Goal: Communication & Community: Ask a question

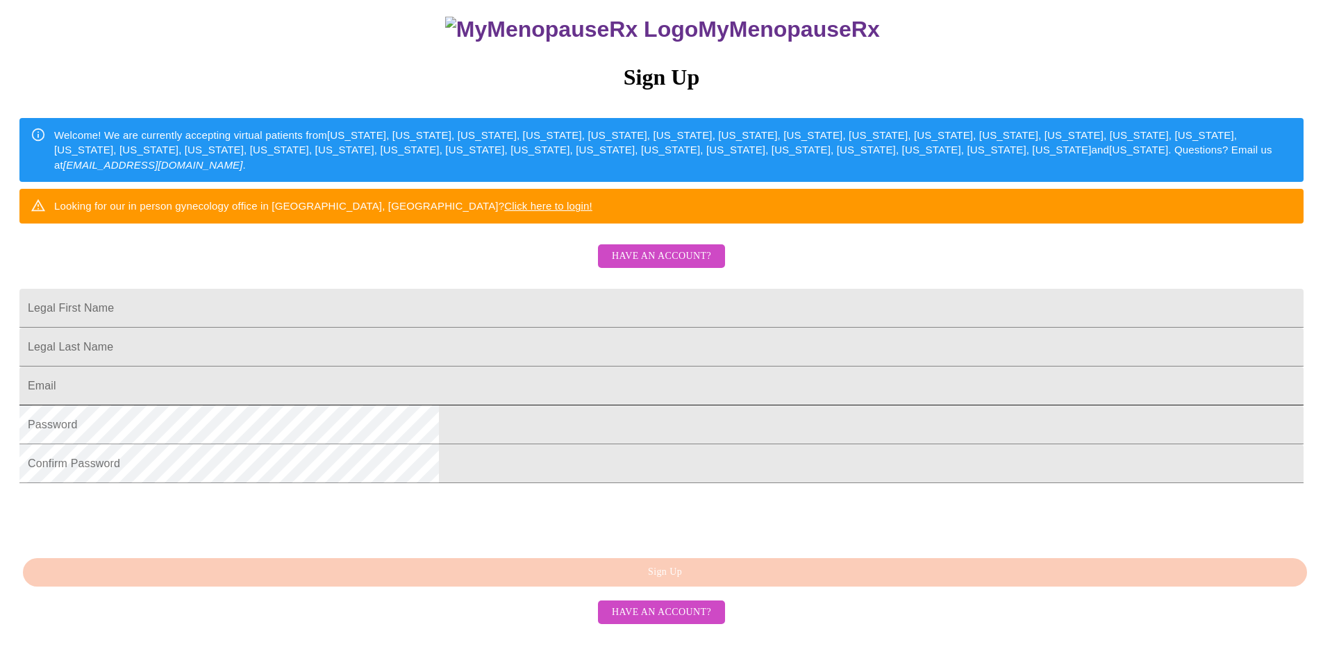
scroll to position [225, 0]
click at [643, 248] on span "Have an account?" at bounding box center [661, 256] width 99 height 17
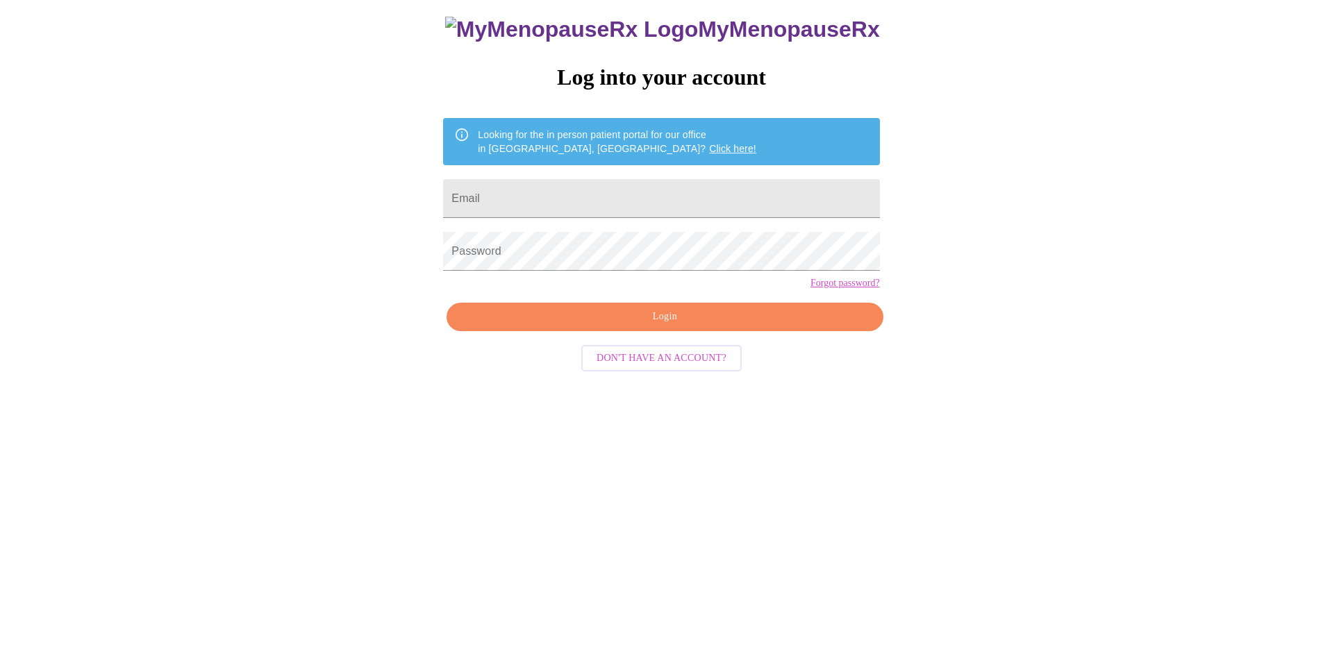
scroll to position [14, 0]
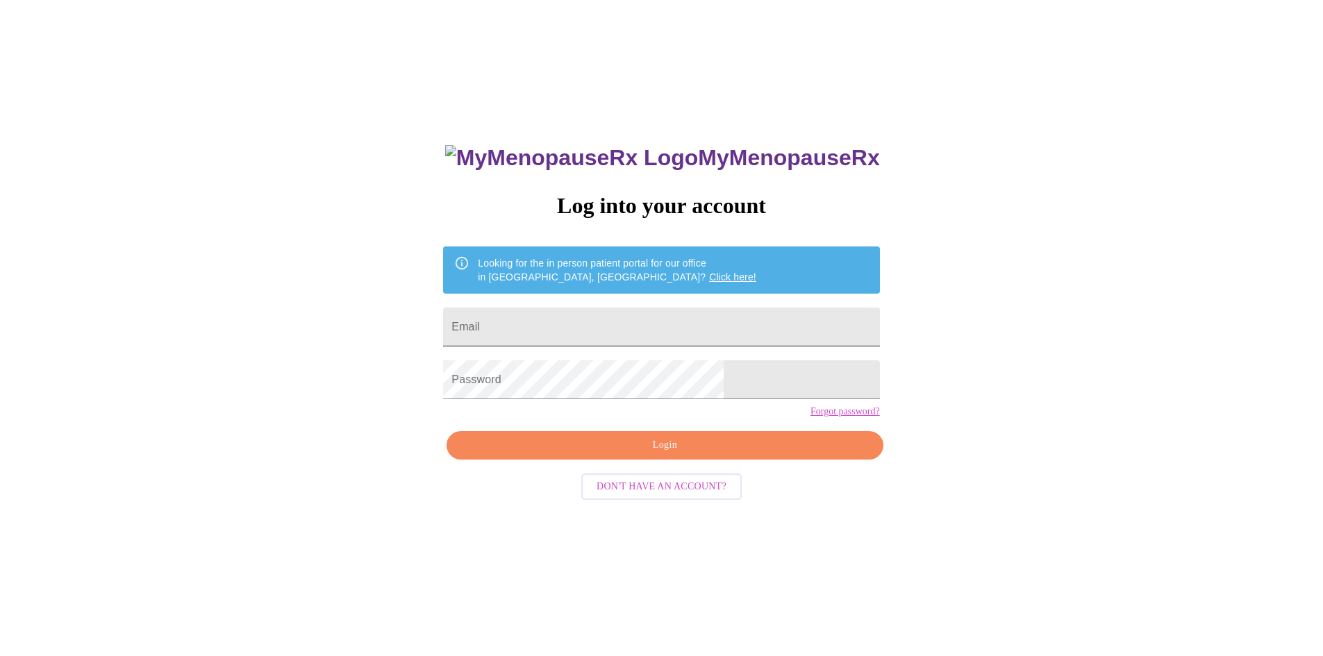
click at [611, 335] on input "Email" at bounding box center [661, 327] width 436 height 39
type input "[EMAIL_ADDRESS][DOMAIN_NAME]"
click at [636, 454] on span "Login" at bounding box center [665, 445] width 404 height 17
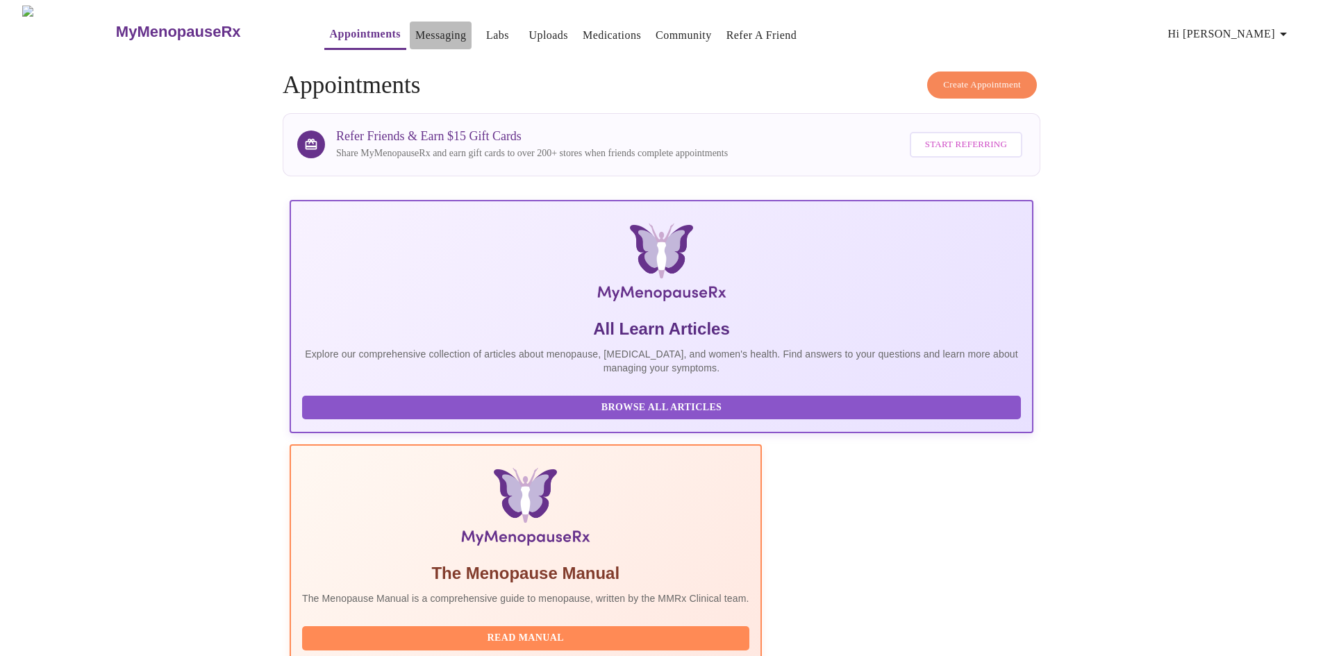
click at [415, 26] on link "Messaging" at bounding box center [440, 35] width 51 height 19
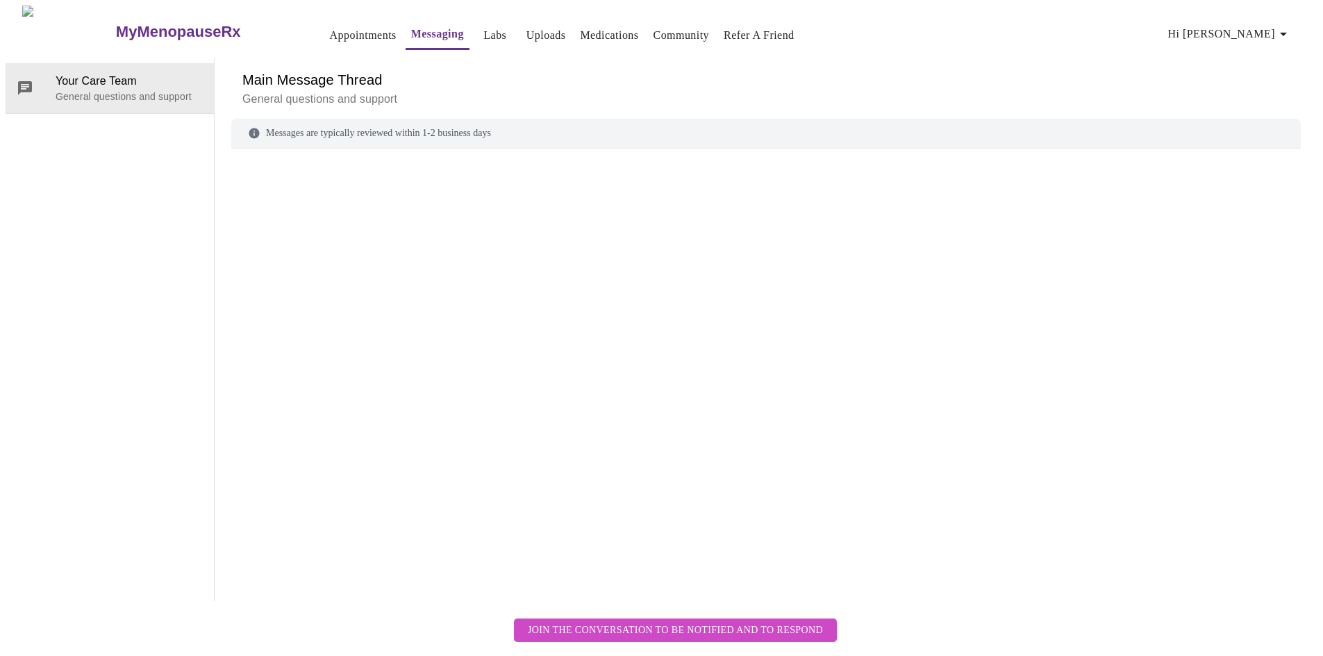
scroll to position [52, 0]
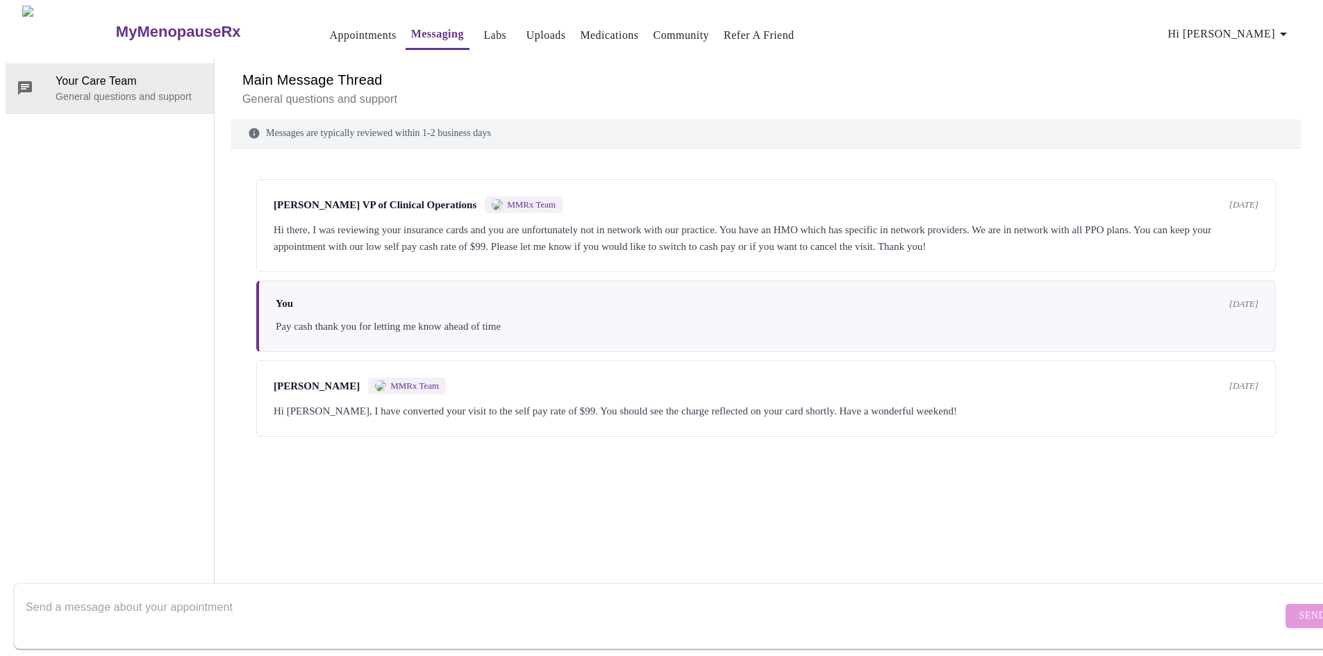
click at [579, 594] on textarea "Send a message about your appointment" at bounding box center [654, 616] width 1257 height 44
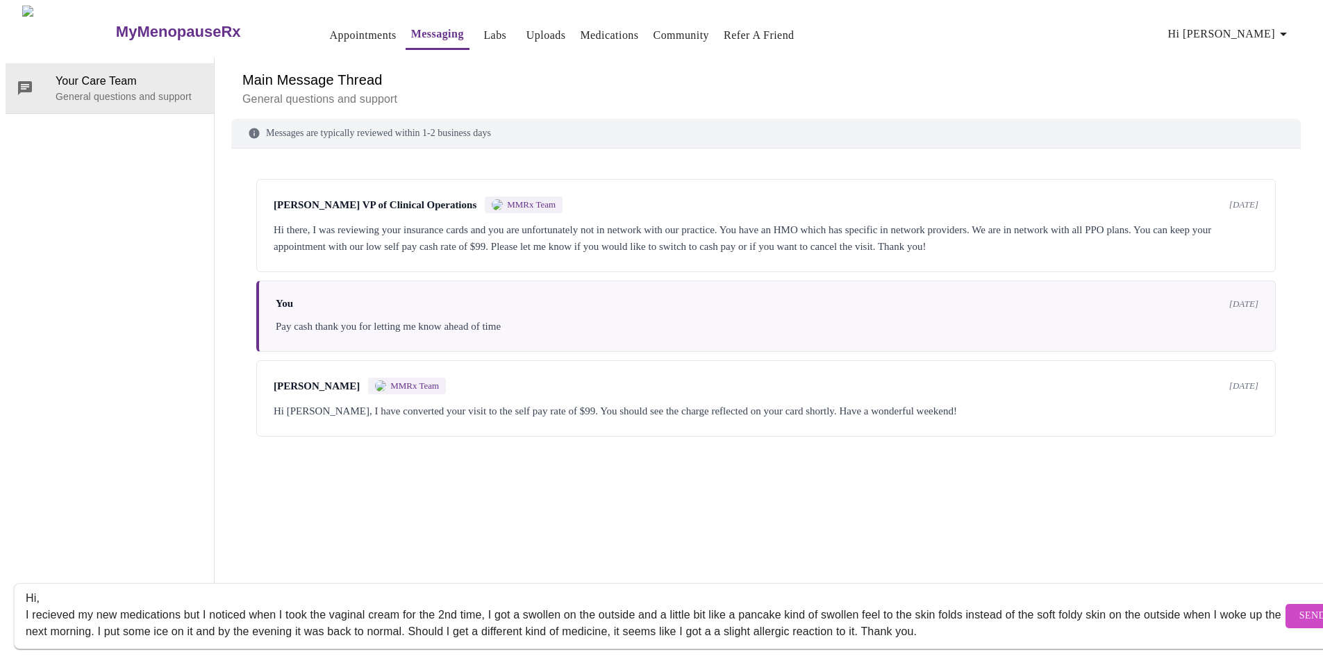
scroll to position [0, 0]
click at [122, 590] on div "Hi, I recieved my new medications but I noticed when I took the vaginal cream f…" at bounding box center [654, 616] width 1257 height 53
click at [60, 594] on textarea "Hi, I recieved my new medications but I noticed when I took the vaginal cream f…" at bounding box center [654, 616] width 1257 height 44
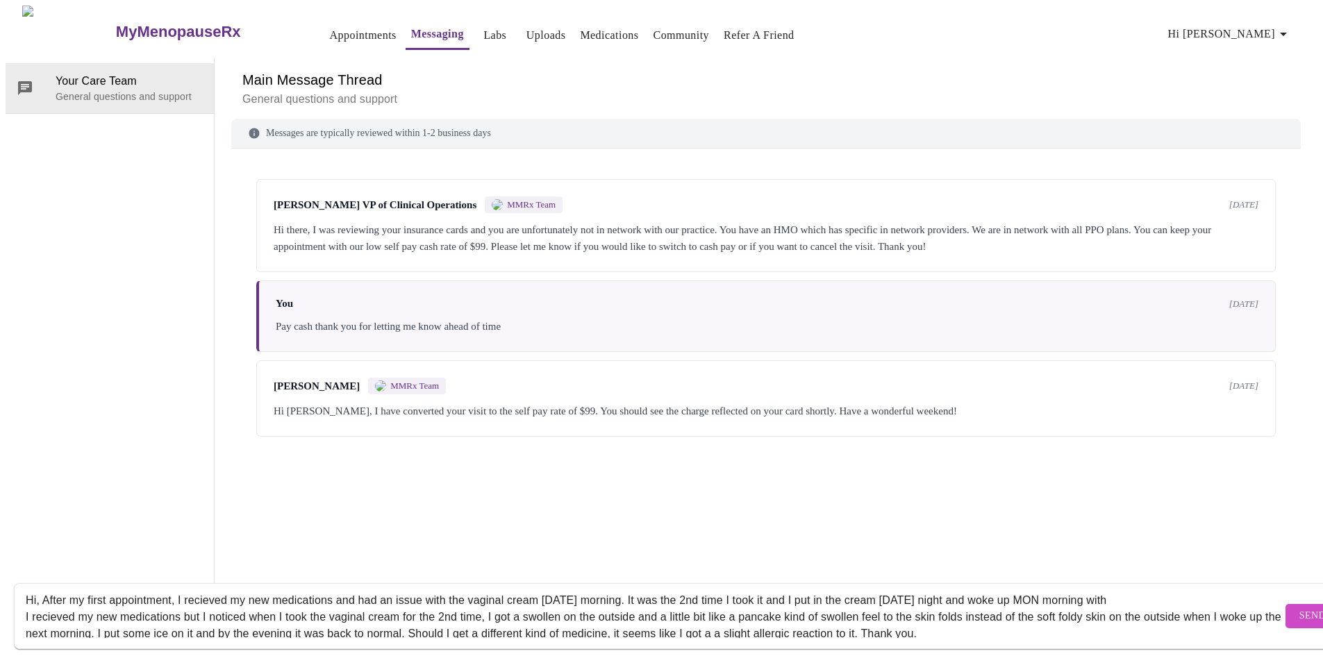
drag, startPoint x: 484, startPoint y: 603, endPoint x: 3, endPoint y: 609, distance: 480.7
click at [6, 602] on div "MyMenopauseRx Appointments Messaging Labs Uploads Medications Community Refer a…" at bounding box center [662, 304] width 1312 height 596
drag, startPoint x: 68, startPoint y: 602, endPoint x: 19, endPoint y: 607, distance: 49.6
click at [19, 607] on form "Hi, After my first appointment, I recieved my new medications and had an issue …" at bounding box center [682, 617] width 1336 height 66
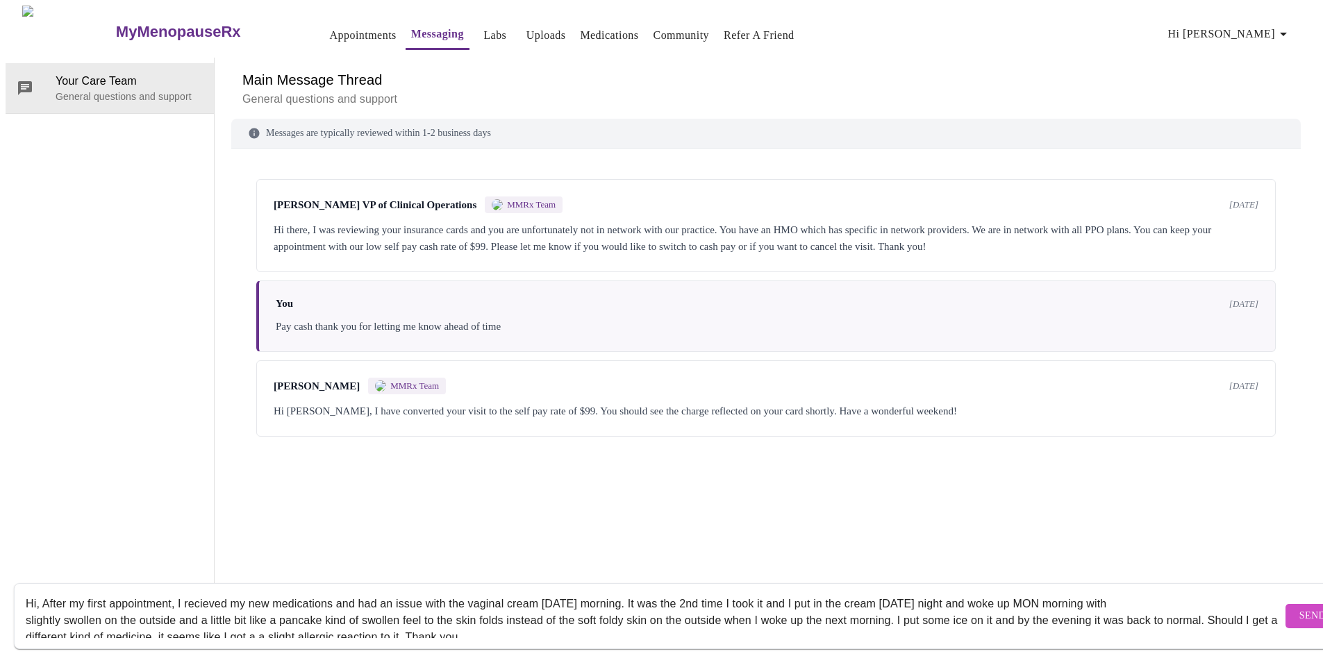
scroll to position [0, 0]
drag, startPoint x: 731, startPoint y: 600, endPoint x: 897, endPoint y: 606, distance: 166.8
click at [897, 606] on textarea "Hi, After my first appointment, I recieved my new medications and had an issue …" at bounding box center [654, 616] width 1257 height 44
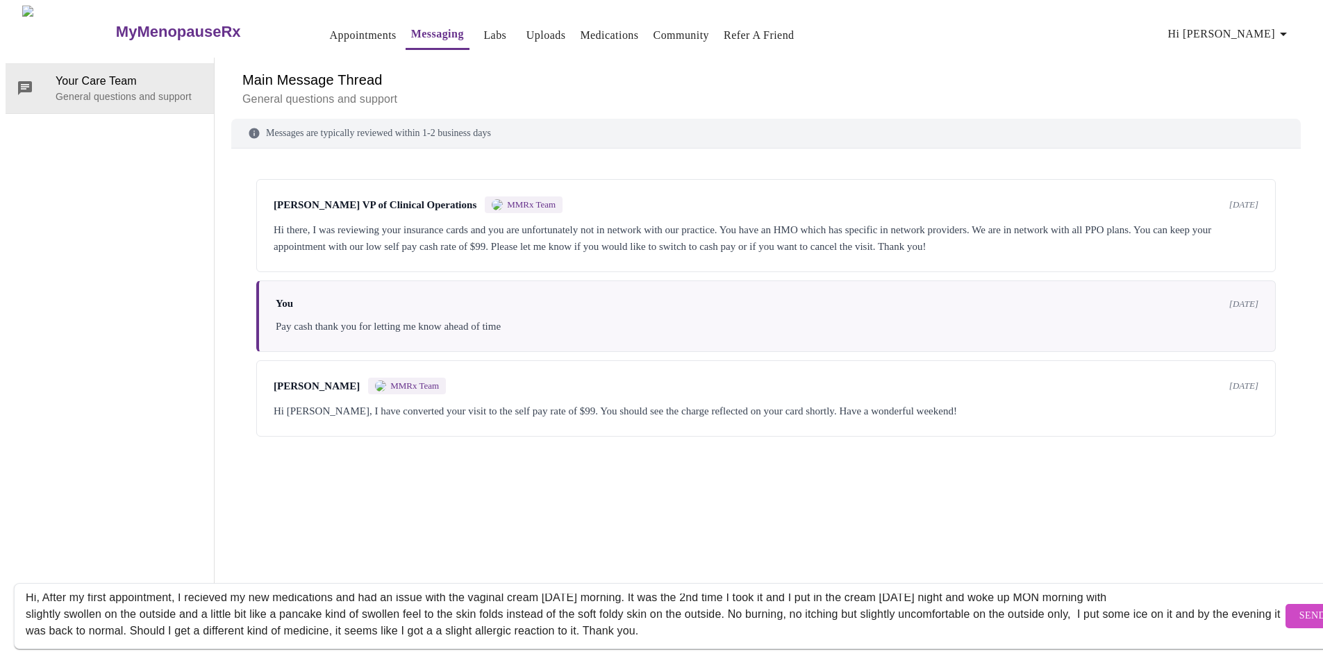
scroll to position [17, 0]
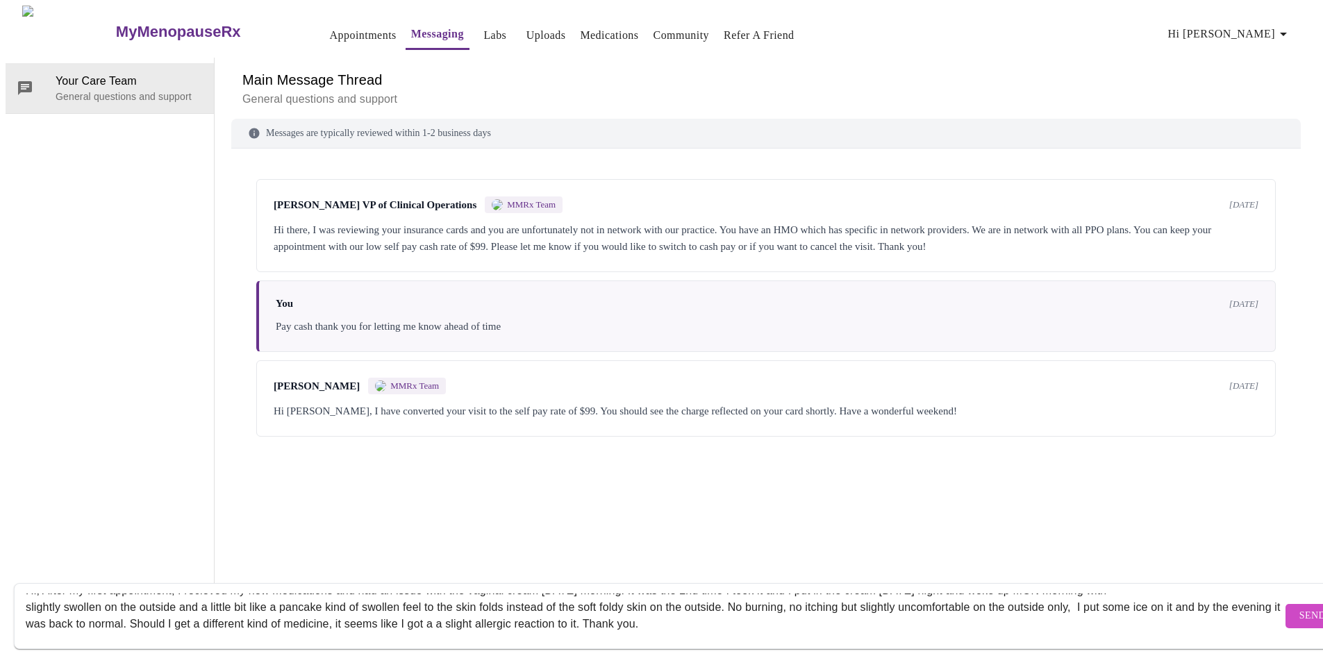
click at [356, 609] on textarea "Hi, After my first appointment, I recieved my new medications and had an issue …" at bounding box center [654, 616] width 1257 height 44
type textarea "Hi, After my first appointment, I recieved my new medications and had an issue …"
click at [1300, 608] on span "Send" at bounding box center [1313, 616] width 26 height 17
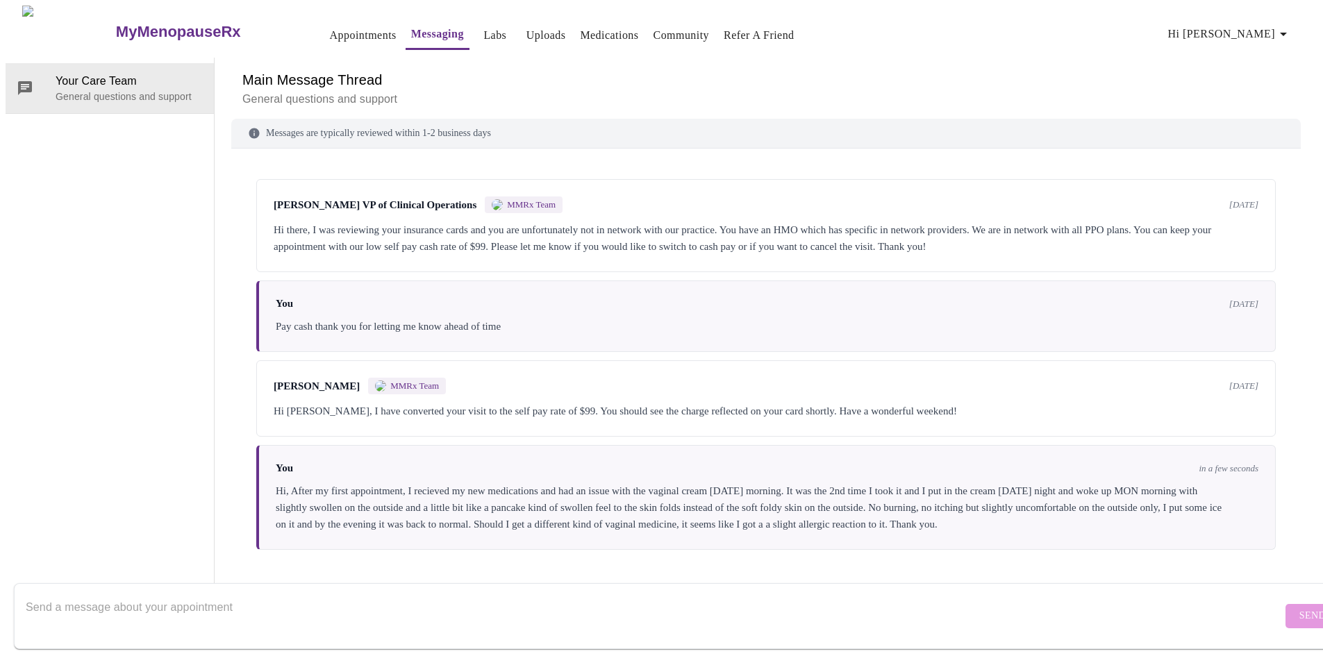
scroll to position [0, 0]
click at [580, 28] on link "Medications" at bounding box center [609, 35] width 58 height 19
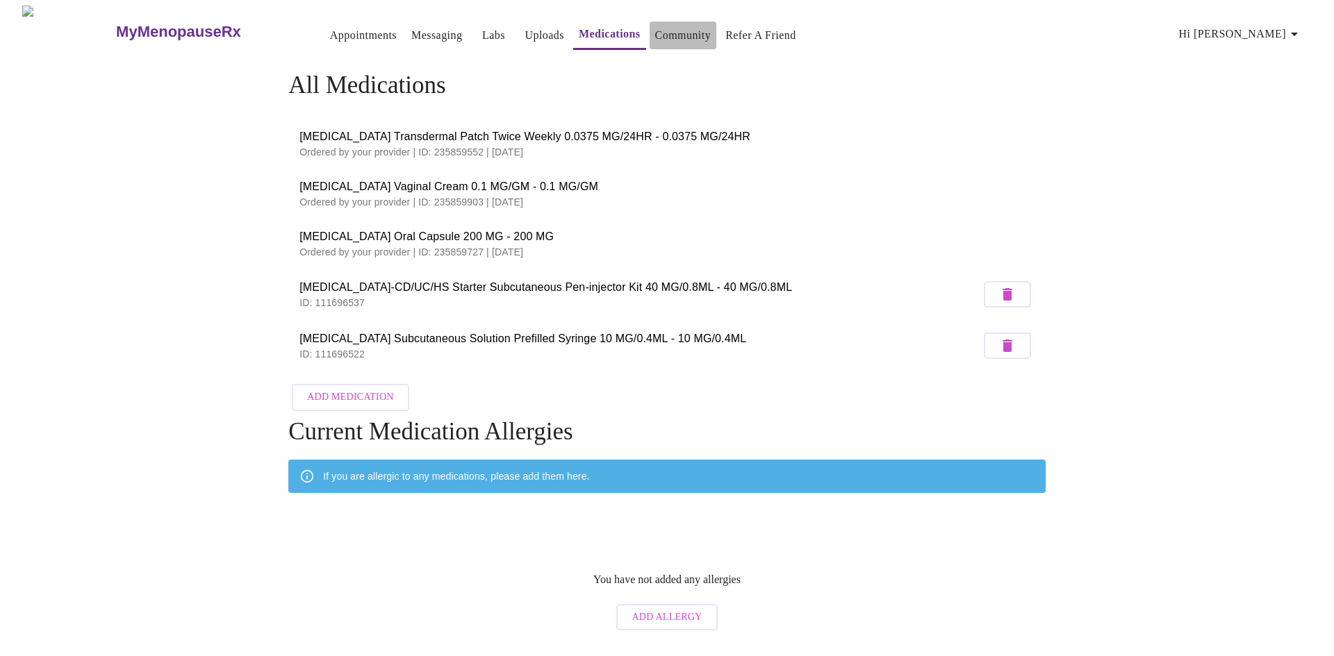
click at [684, 33] on link "Community" at bounding box center [683, 35] width 56 height 19
click at [340, 33] on link "Appointments" at bounding box center [363, 35] width 67 height 19
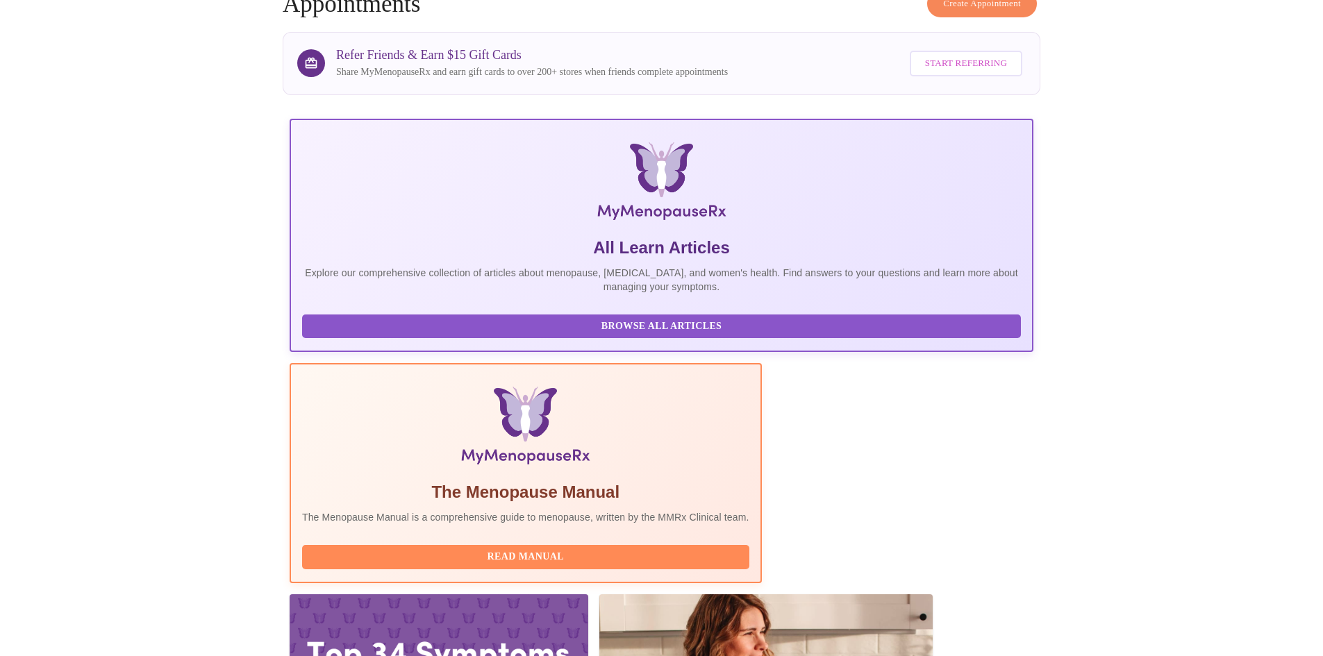
scroll to position [261, 0]
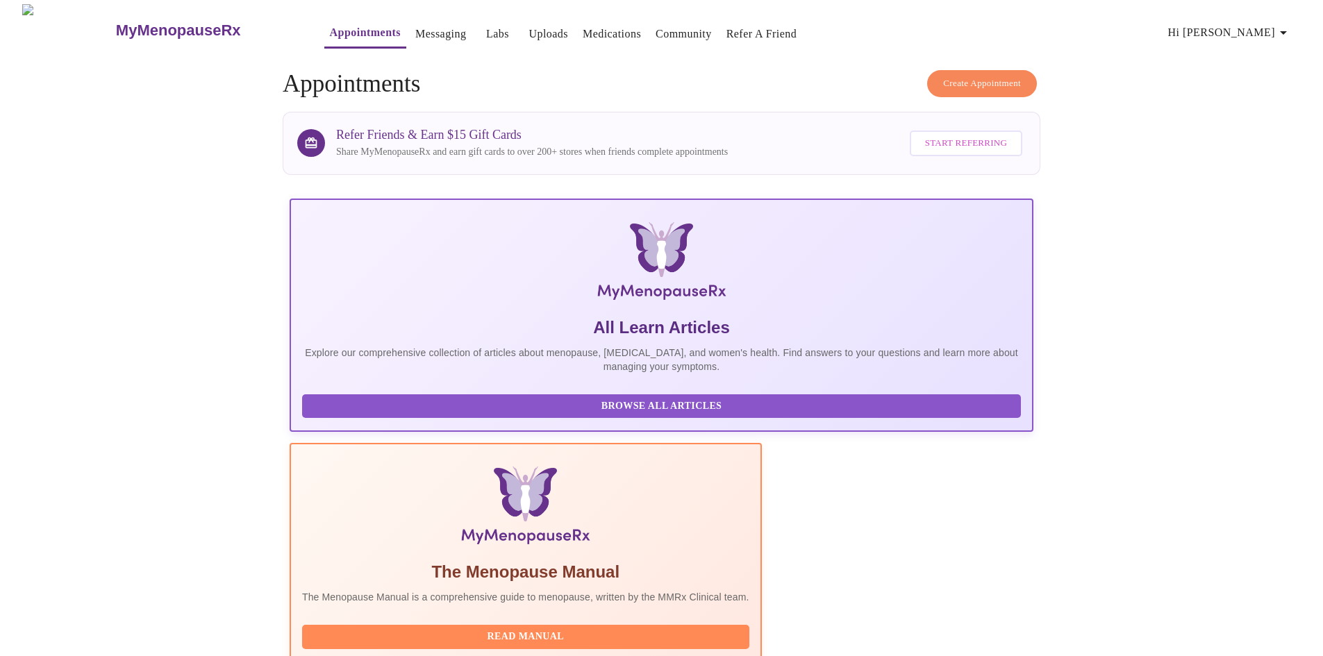
scroll to position [0, 0]
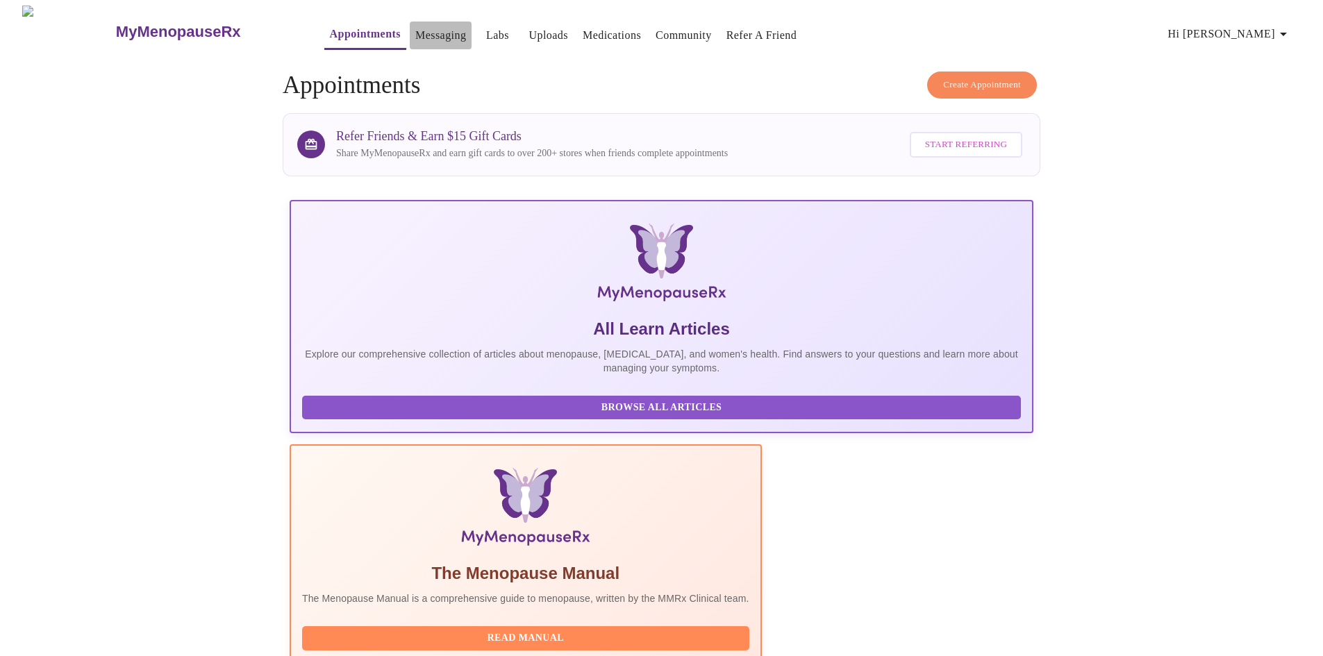
click at [415, 31] on link "Messaging" at bounding box center [440, 35] width 51 height 19
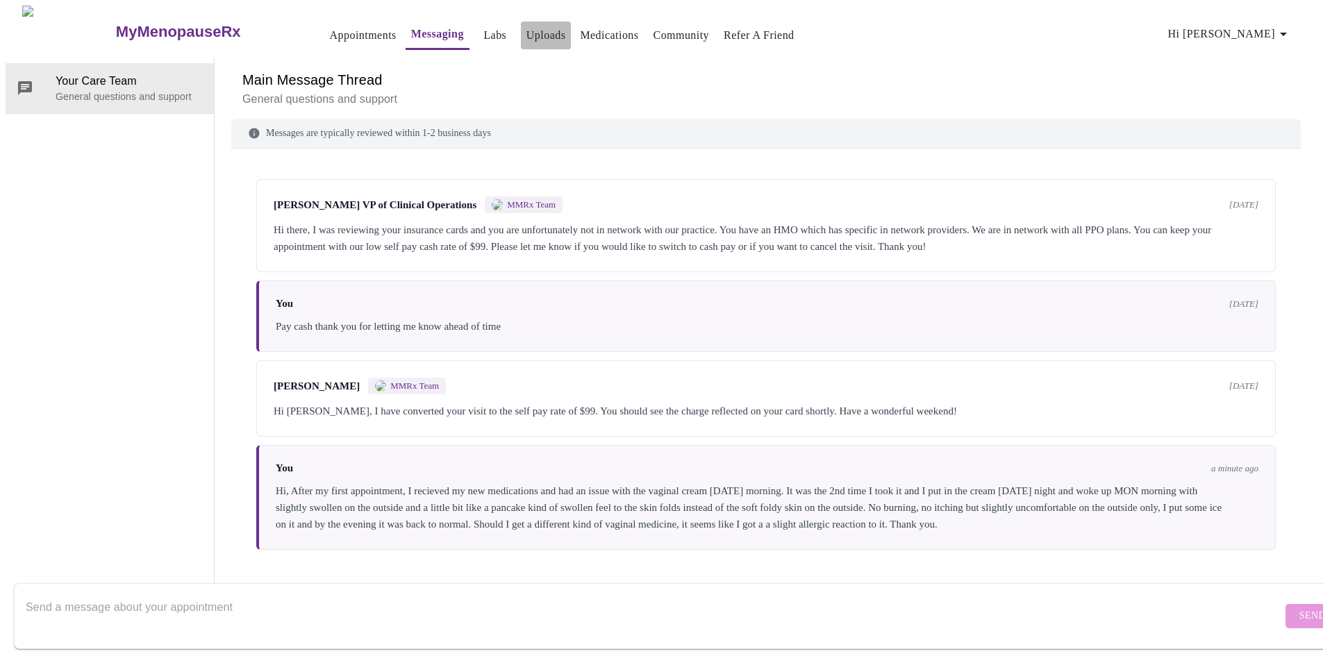
click at [527, 33] on link "Uploads" at bounding box center [547, 35] width 40 height 19
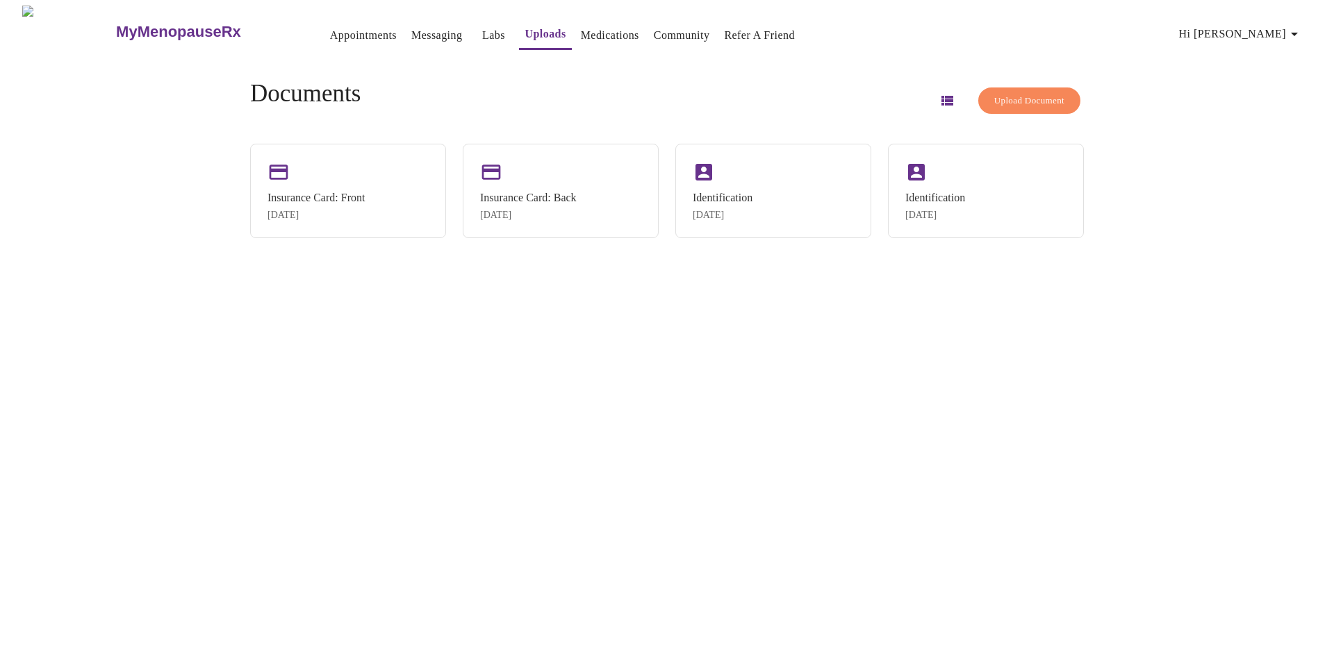
click at [581, 37] on link "Medications" at bounding box center [610, 35] width 58 height 19
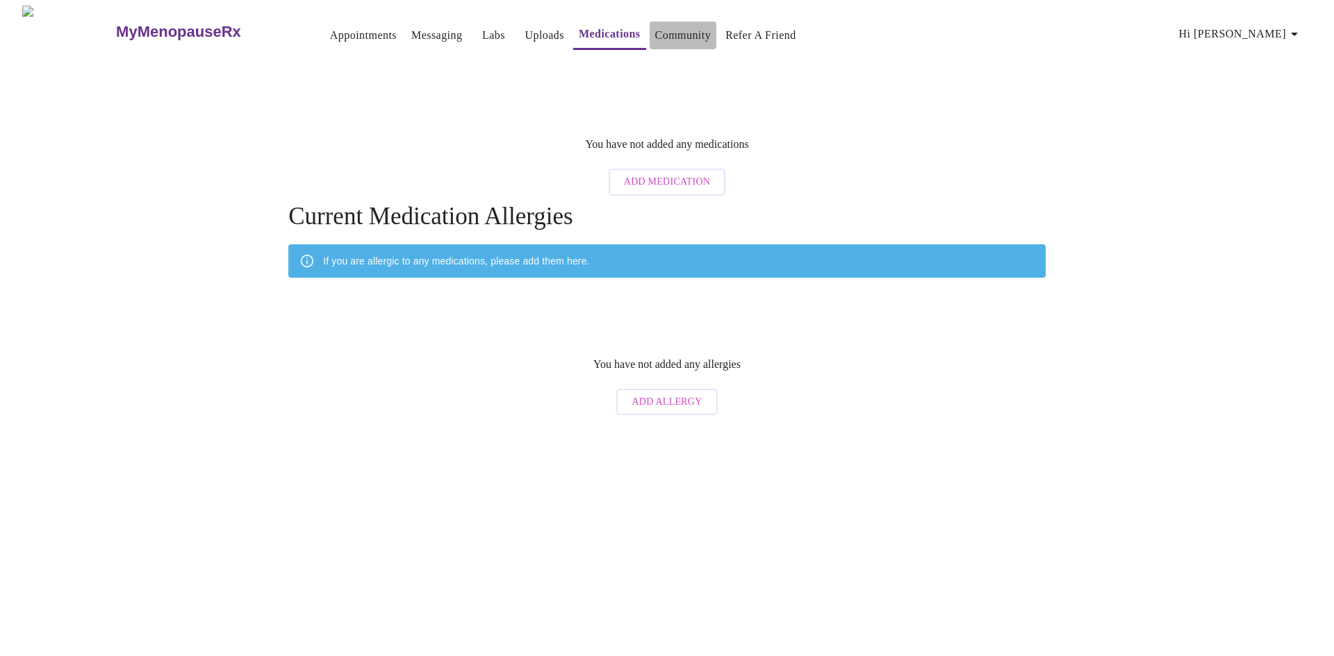
click at [665, 38] on link "Community" at bounding box center [683, 35] width 56 height 19
